Goal: Information Seeking & Learning: Learn about a topic

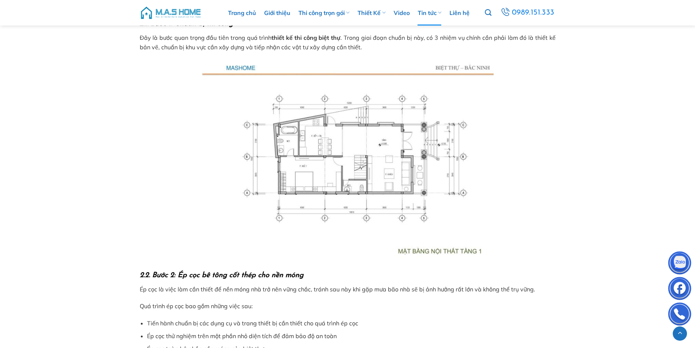
scroll to position [657, 0]
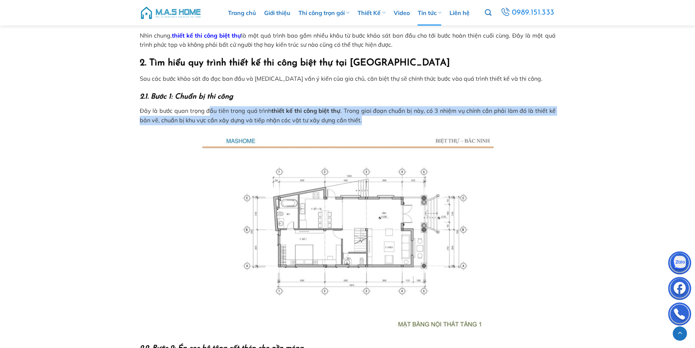
drag, startPoint x: 208, startPoint y: 111, endPoint x: 365, endPoint y: 119, distance: 157.1
click at [365, 119] on p "Đây là bước quan trọng đầu tiên trong quá trình thiết kế thi công biệt thự . Tr…" at bounding box center [348, 115] width 416 height 19
click at [372, 120] on p "Đây là bước quan trọng đầu tiên trong quá trình thiết kế thi công biệt thự . Tr…" at bounding box center [348, 115] width 416 height 19
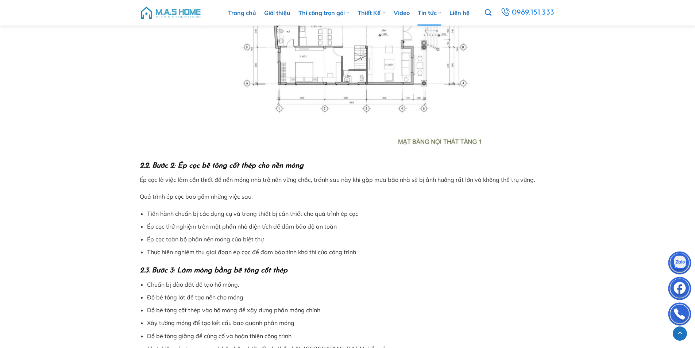
scroll to position [876, 0]
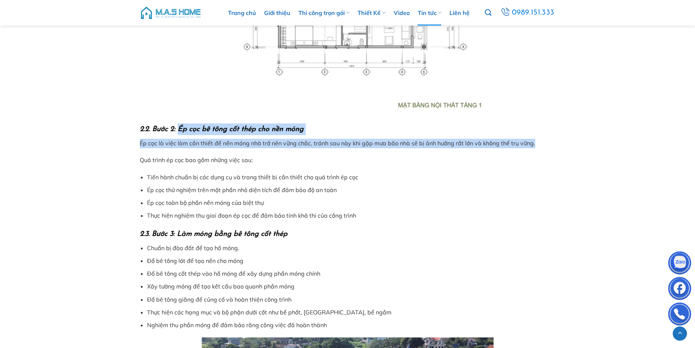
drag, startPoint x: 178, startPoint y: 127, endPoint x: 563, endPoint y: 146, distance: 386.1
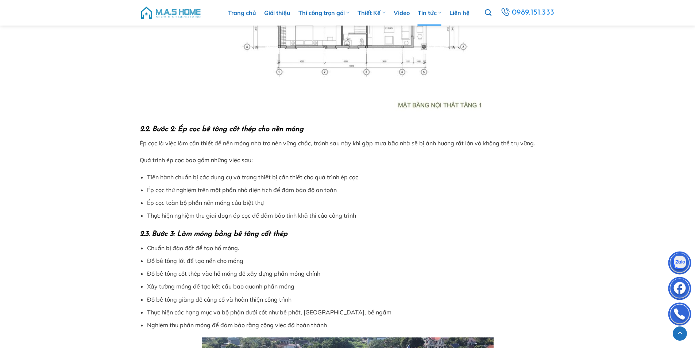
click at [269, 160] on p "Quá trình ép cọc bao gồm những việc sau:" at bounding box center [348, 159] width 416 height 9
drag, startPoint x: 178, startPoint y: 129, endPoint x: 316, endPoint y: 129, distance: 138.3
click at [316, 129] on h3 "2.2. Bước 2: Ép cọc bê tông cốt thép cho nền móng" at bounding box center [348, 129] width 416 height 12
copy b "Ép cọc bê tông cốt thép cho nền móng"
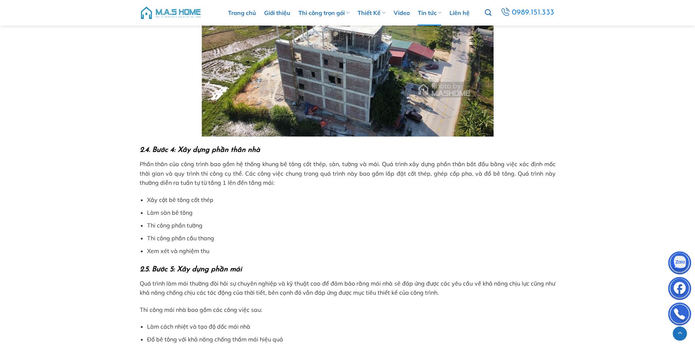
scroll to position [1277, 0]
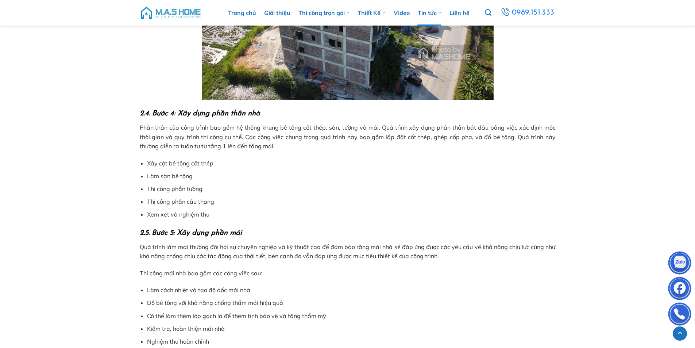
click at [269, 187] on li "Thi công phần tường" at bounding box center [351, 188] width 408 height 9
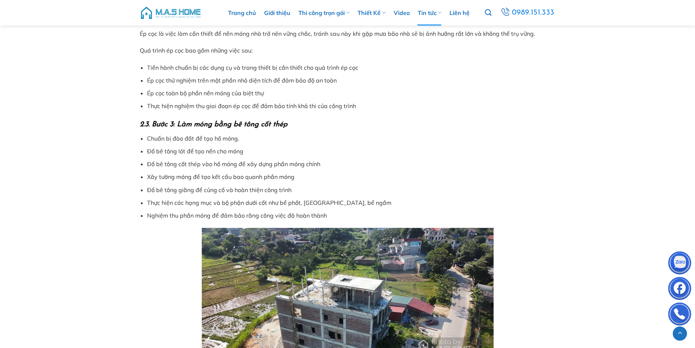
scroll to position [949, 0]
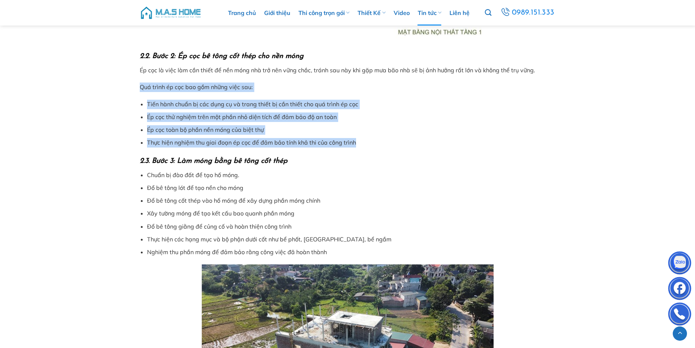
drag, startPoint x: 143, startPoint y: 88, endPoint x: 369, endPoint y: 141, distance: 232.8
click at [198, 86] on span "Quá trình ép cọc bao gồm những việc sau:" at bounding box center [196, 86] width 113 height 7
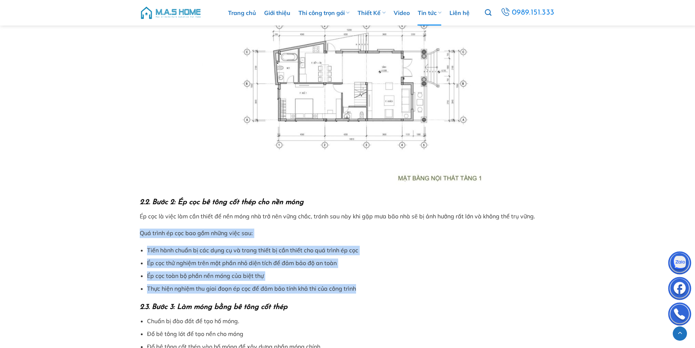
scroll to position [876, 0]
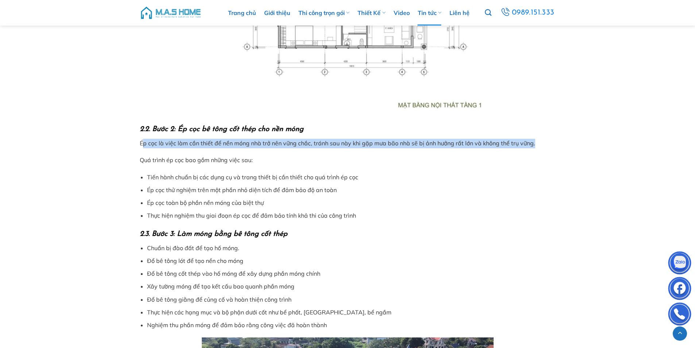
drag, startPoint x: 174, startPoint y: 144, endPoint x: 540, endPoint y: 142, distance: 366.0
click at [540, 142] on p "Ép cọc là việc làm cần thiết để nền móng nhà trở nên vững chắc, tránh sau này k…" at bounding box center [348, 143] width 416 height 9
copy span "p cọc là việc làm cần thiết để nền móng nhà trở nên vững chắc, tránh sau này kh…"
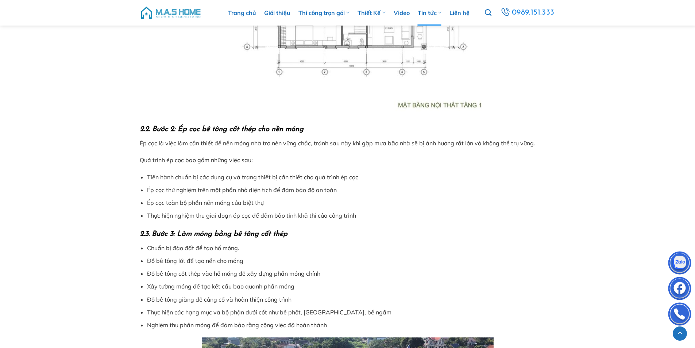
click at [245, 204] on span "Ép cọc toàn bộ phần nền móng của biệt thự" at bounding box center [205, 202] width 117 height 7
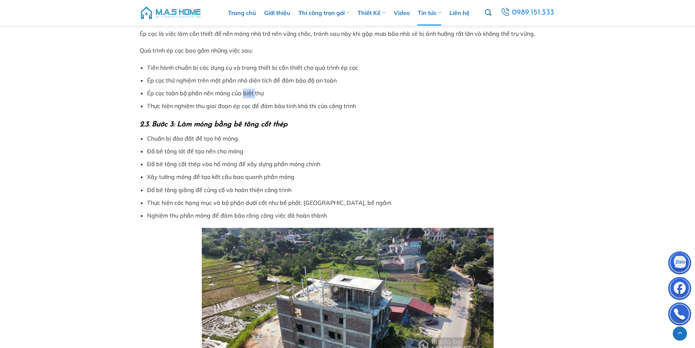
scroll to position [839, 0]
